Goal: Task Accomplishment & Management: Manage account settings

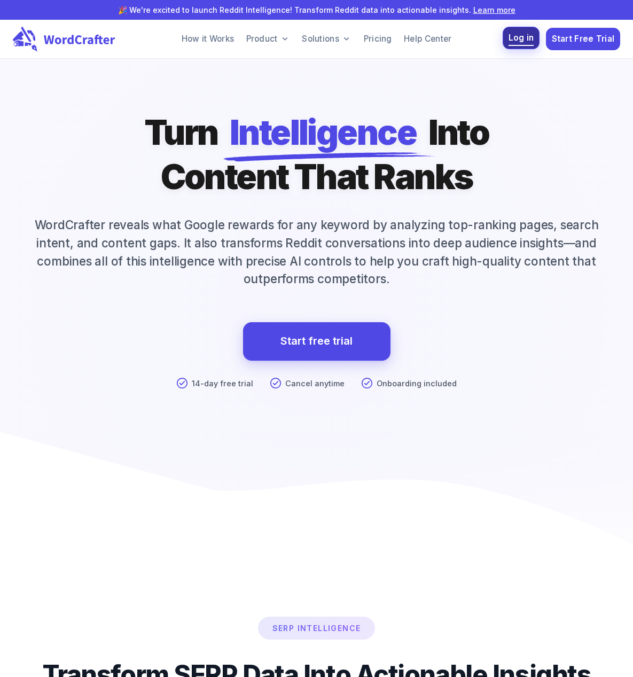
click at [530, 45] on span "Log in" at bounding box center [522, 38] width 26 height 14
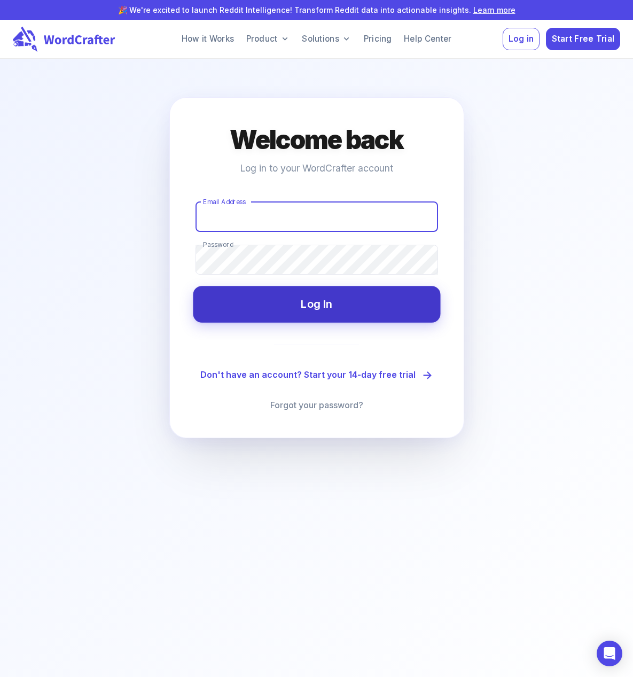
type input "mark@swagdrop.com"
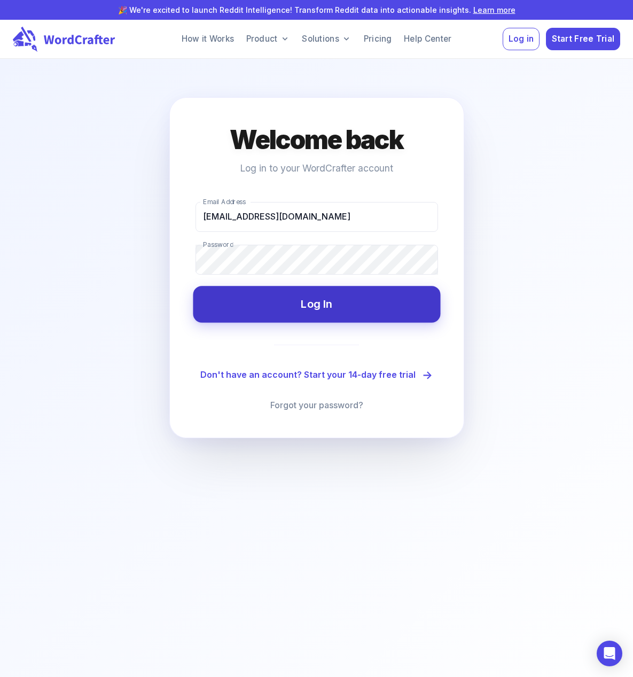
click at [315, 308] on button "Log In" at bounding box center [316, 304] width 247 height 36
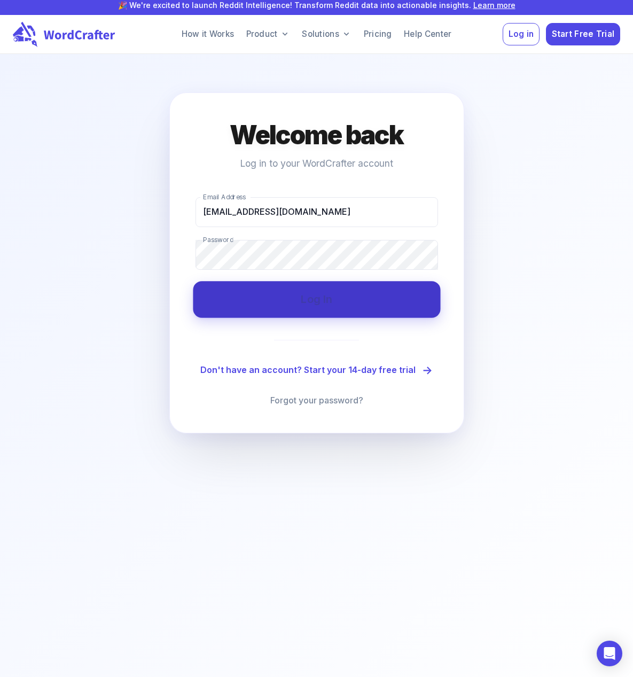
scroll to position [7, 0]
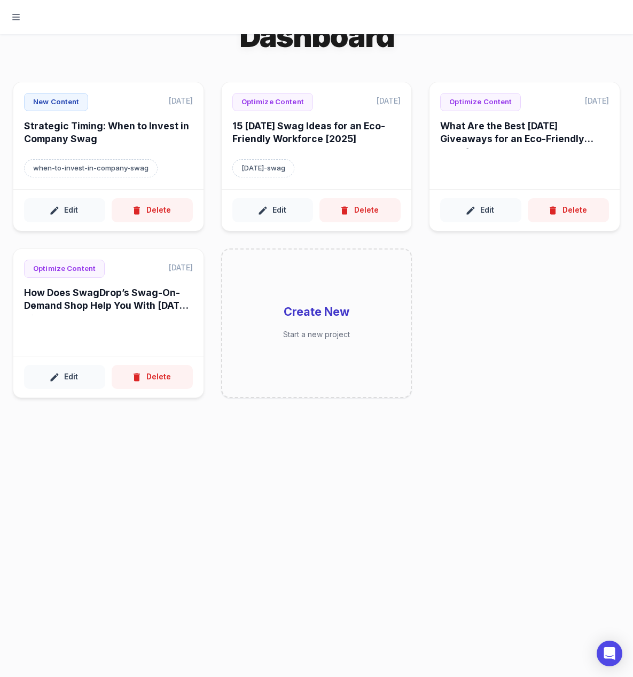
click at [17, 18] on icon "button" at bounding box center [16, 17] width 11 height 11
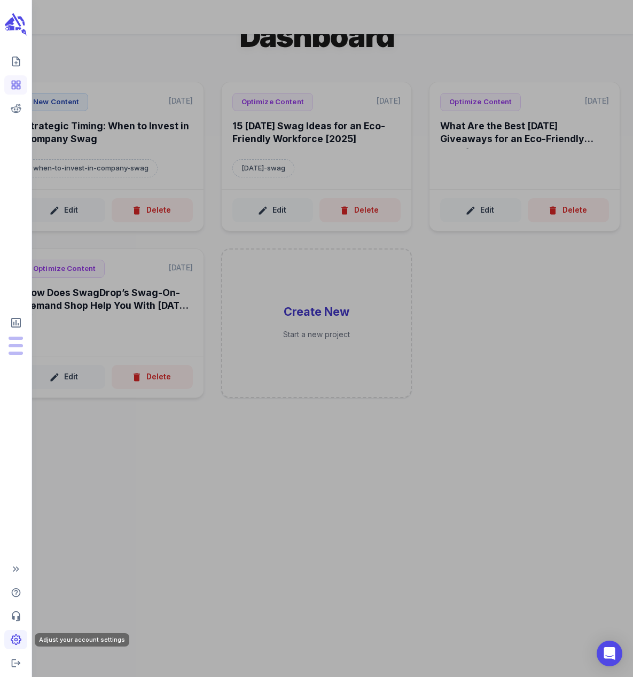
click at [11, 634] on icon "Adjust your account settings" at bounding box center [16, 639] width 11 height 11
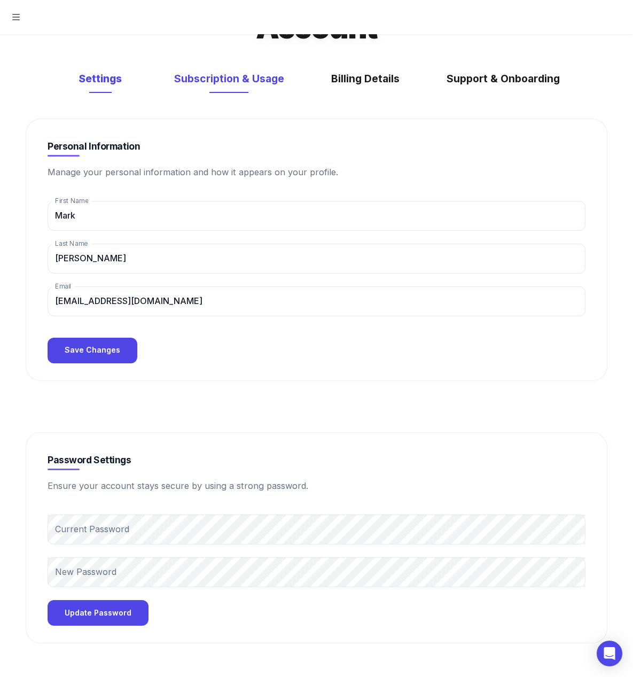
click at [248, 76] on button "Subscription & Usage" at bounding box center [228, 79] width 131 height 28
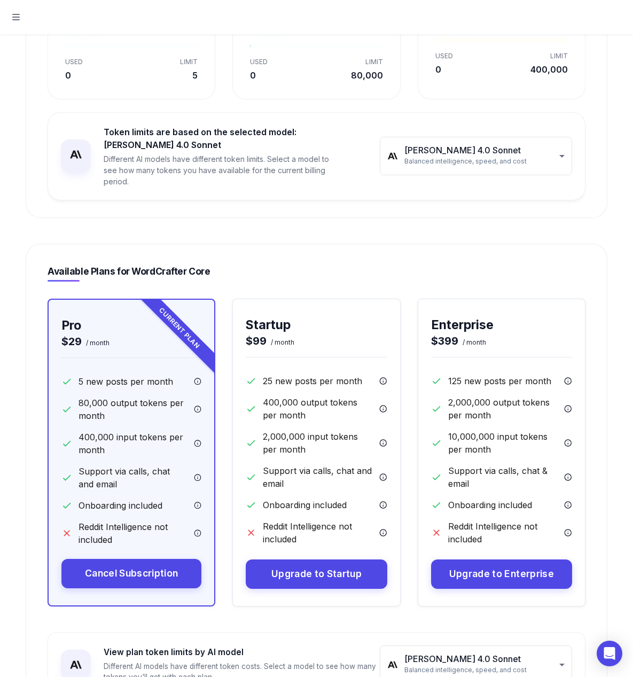
scroll to position [308, 0]
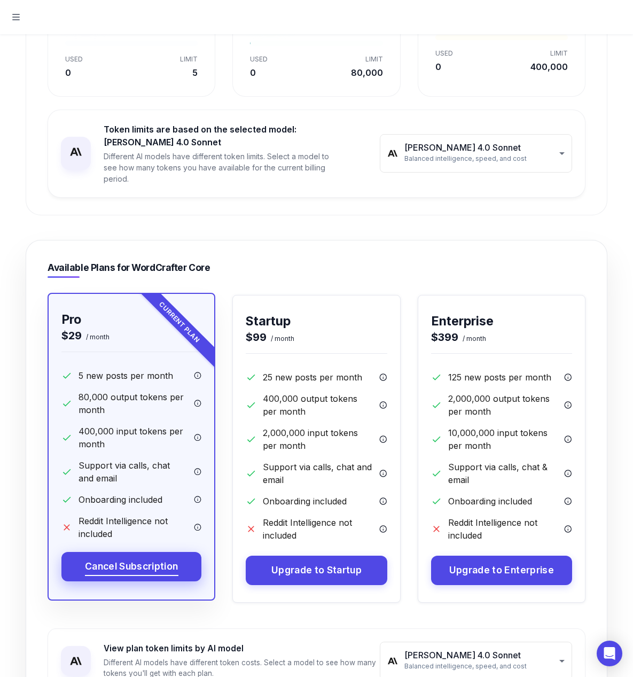
click at [180, 566] on link "Cancel Subscription" at bounding box center [131, 566] width 140 height 29
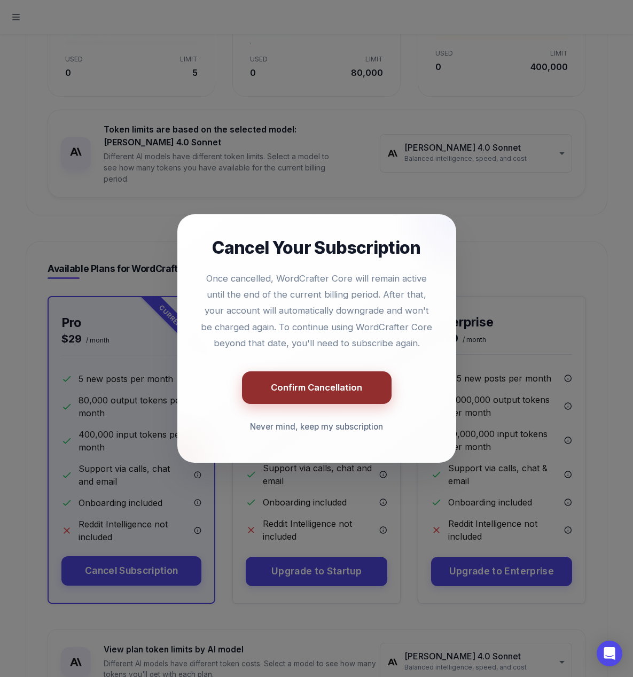
click at [300, 382] on button "Confirm Cancellation" at bounding box center [317, 387] width 150 height 33
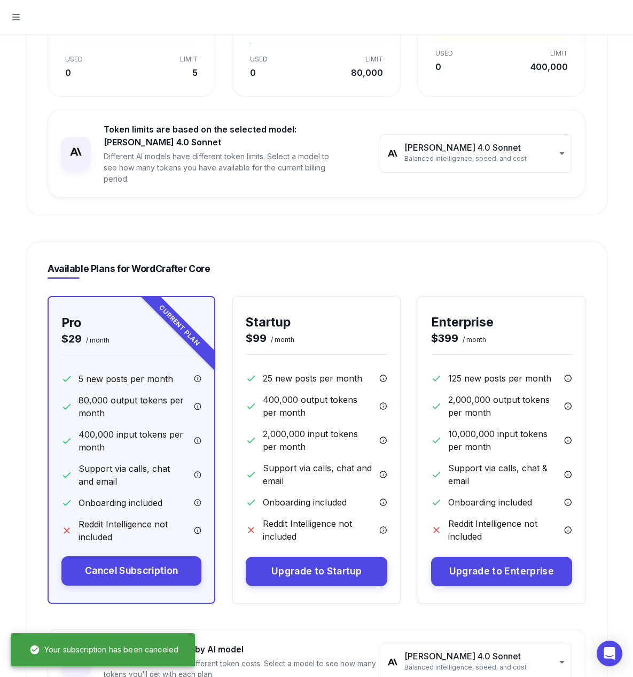
scroll to position [453, 0]
